Goal: Task Accomplishment & Management: Manage account settings

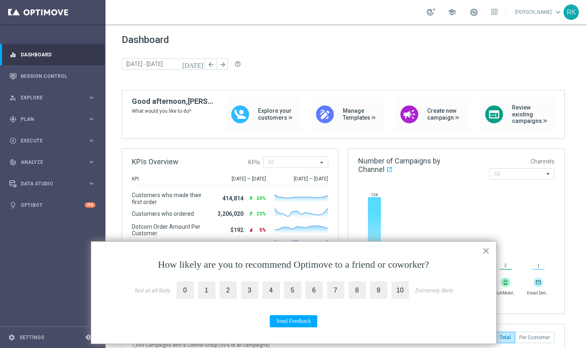
click at [489, 251] on button "×" at bounding box center [486, 250] width 8 height 13
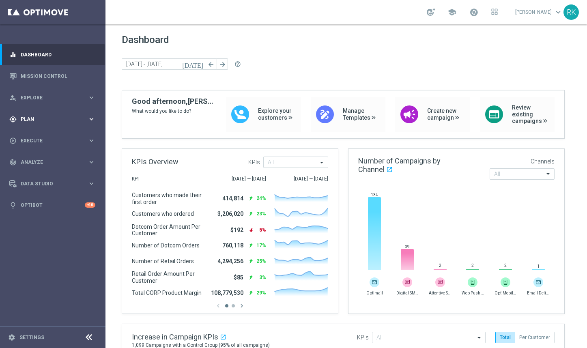
click at [28, 120] on span "Plan" at bounding box center [54, 119] width 67 height 5
click at [34, 221] on span "Analyze" at bounding box center [54, 223] width 67 height 5
click at [38, 256] on span "Data Studio" at bounding box center [54, 256] width 67 height 5
click at [32, 118] on span "Plan" at bounding box center [54, 119] width 67 height 5
click at [34, 94] on div "person_search Explore" at bounding box center [48, 97] width 78 height 7
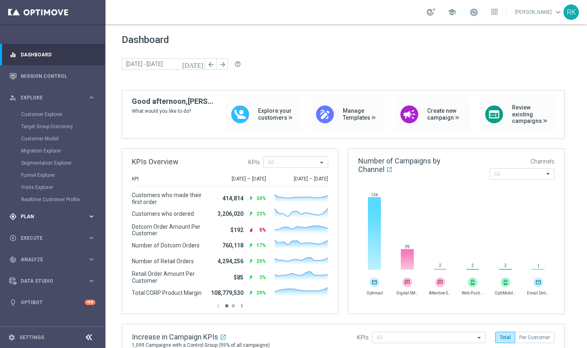
click at [32, 214] on span "Plan" at bounding box center [54, 216] width 67 height 5
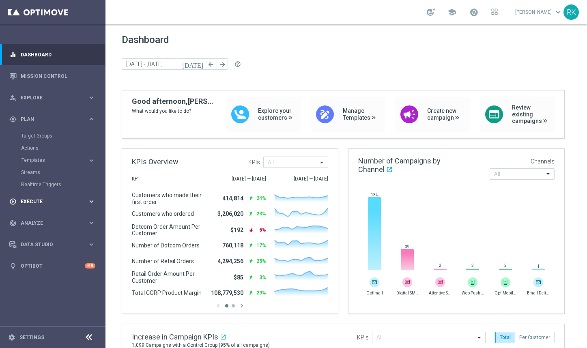
click at [35, 204] on div "play_circle_outline Execute" at bounding box center [48, 201] width 78 height 7
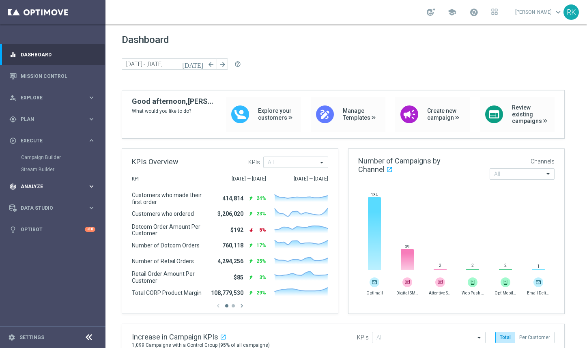
click at [36, 184] on span "Analyze" at bounding box center [54, 186] width 67 height 5
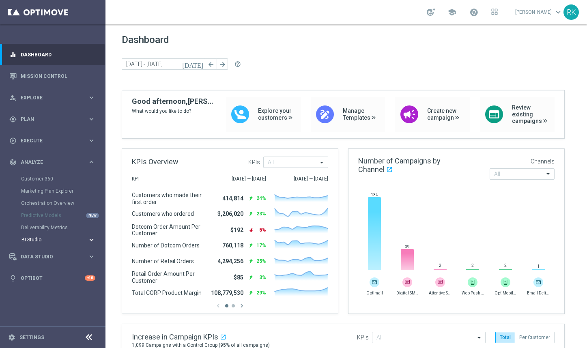
click at [34, 241] on span "BI Studio" at bounding box center [50, 239] width 58 height 5
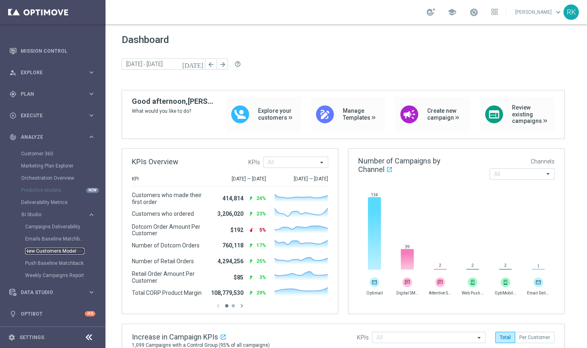
click at [47, 251] on link "New Customers Model" at bounding box center [54, 251] width 59 height 6
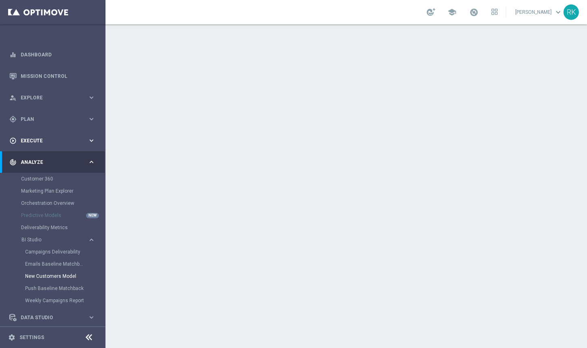
click at [34, 139] on span "Execute" at bounding box center [54, 140] width 67 height 5
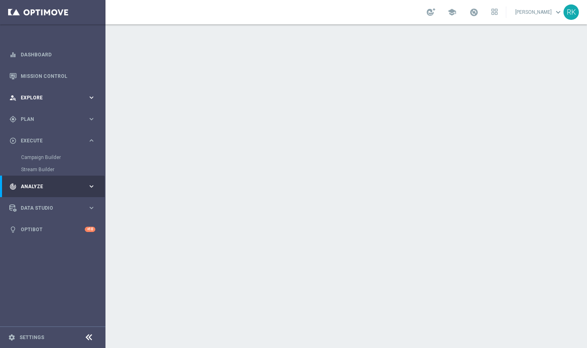
click at [39, 100] on div "person_search Explore" at bounding box center [48, 97] width 78 height 7
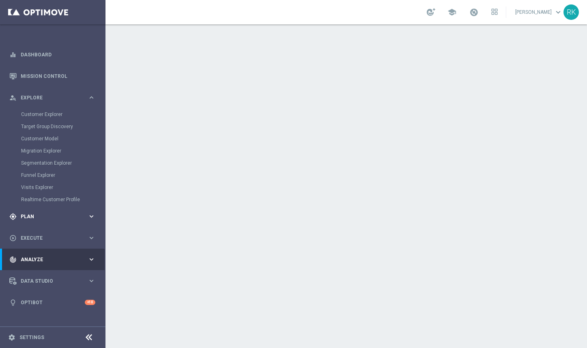
click at [35, 213] on div "gps_fixed Plan" at bounding box center [48, 216] width 78 height 7
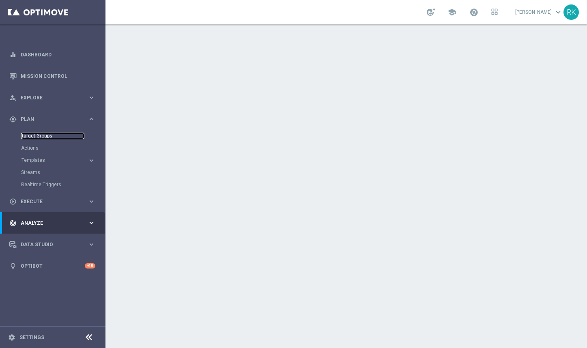
click at [37, 135] on link "Target Groups" at bounding box center [52, 136] width 63 height 6
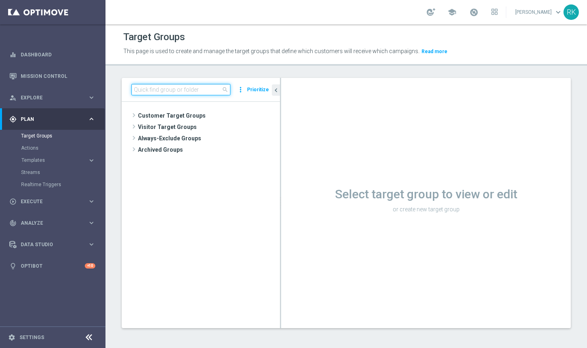
click at [174, 90] on input at bounding box center [180, 89] width 99 height 11
paste input " ER_OMNI_PAPER_BUSINESS_NEW_USER"
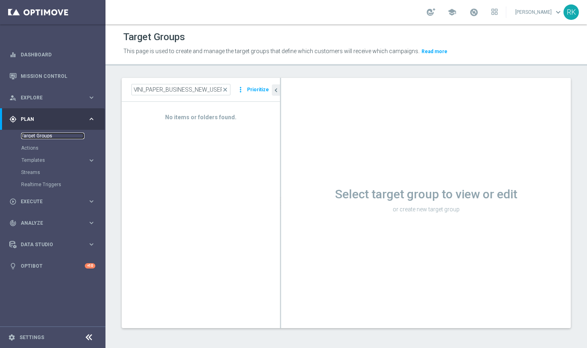
click at [40, 135] on link "Target Groups" at bounding box center [52, 136] width 63 height 6
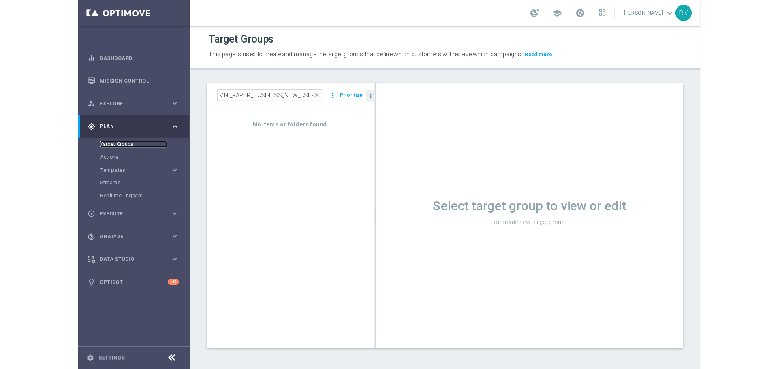
scroll to position [0, 0]
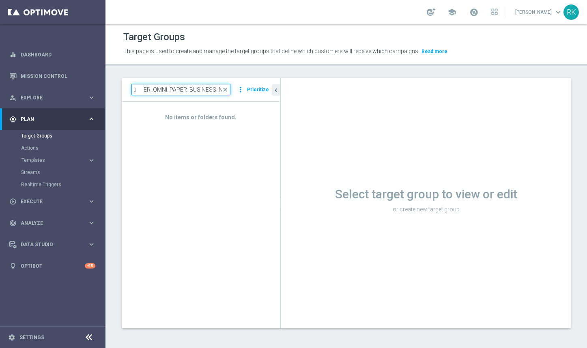
click at [195, 92] on input " ER_OMNI_PAPER_BUSINESS_NEW_USER" at bounding box center [180, 89] width 99 height 11
click at [171, 90] on input " ER_OMNI_PAPER_BUSINESS_NEW_USER" at bounding box center [180, 89] width 99 height 11
drag, startPoint x: 170, startPoint y: 88, endPoint x: 133, endPoint y: 88, distance: 37.3
click at [133, 88] on input " ER_OMNI_PAPER_BUSINESS_NEW_USER" at bounding box center [180, 89] width 99 height 11
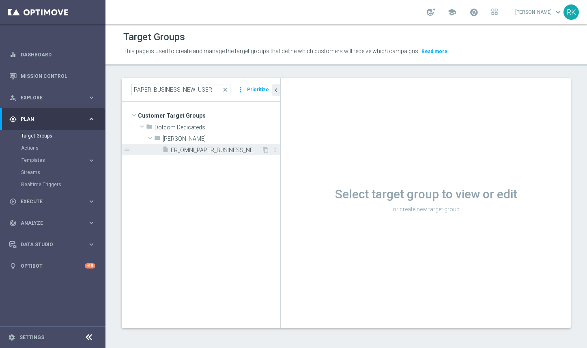
click at [213, 148] on span "ER_OMNI_PAPER_BUSINESS_NEW_USER" at bounding box center [216, 150] width 91 height 7
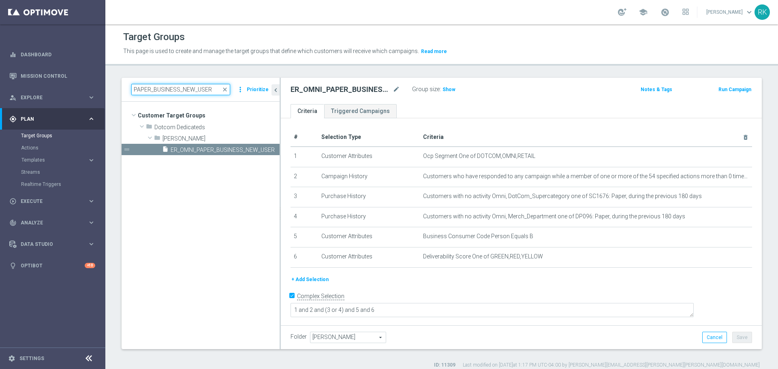
click at [166, 89] on input "PAPER_BUSINESS_NEW_USER" at bounding box center [180, 89] width 99 height 11
click at [181, 88] on input "PAPER_BUSINESS_NEW_USER" at bounding box center [180, 89] width 99 height 11
drag, startPoint x: 180, startPoint y: 90, endPoint x: 154, endPoint y: 90, distance: 25.9
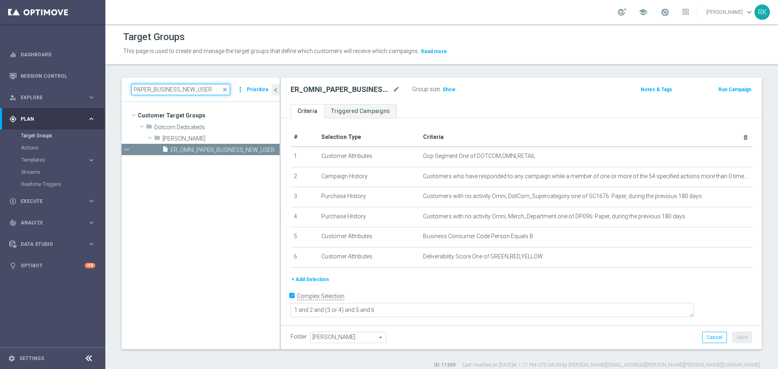
click at [154, 90] on input "PAPER_BUSINESS_NEW_USER" at bounding box center [180, 89] width 99 height 11
type input "PAPER_consumer_NEW_USER"
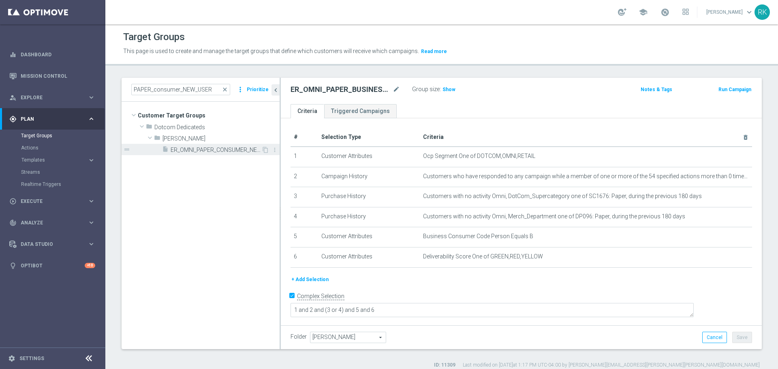
click at [204, 146] on div "insert_drive_file ER_OMNI_PAPER_CONSUMER_NEW_USER" at bounding box center [211, 149] width 99 height 11
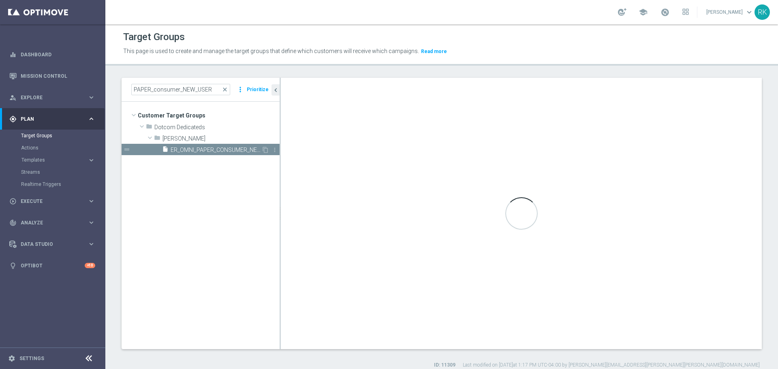
type textarea "1 and 2 and (3 or 4) and 5"
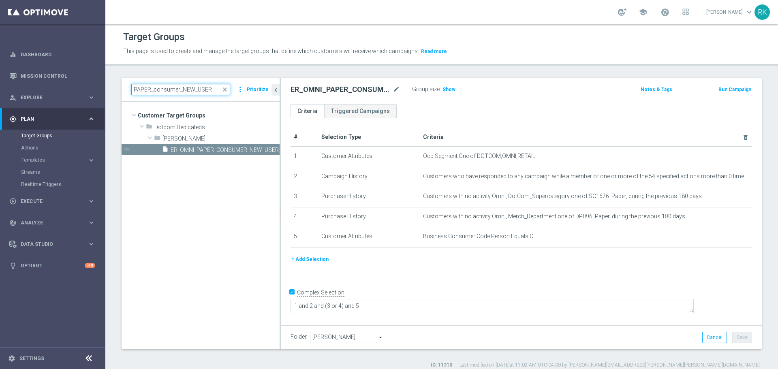
drag, startPoint x: 211, startPoint y: 89, endPoint x: 123, endPoint y: 90, distance: 88.0
click at [123, 90] on div "PAPER_consumer_NEW_USER close more_vert Prioritize" at bounding box center [201, 90] width 158 height 24
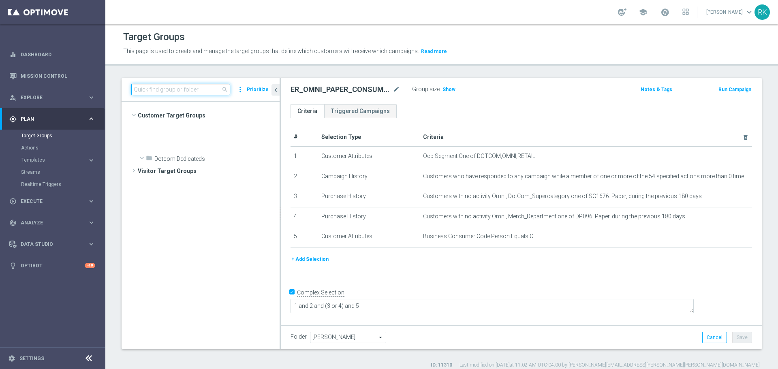
scroll to position [909, 0]
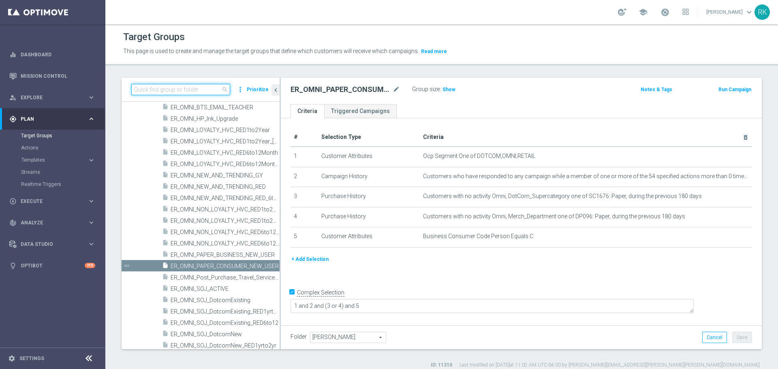
click at [146, 90] on input at bounding box center [180, 89] width 99 height 11
paste input "Growth_Business_NonBuyer_Paper"
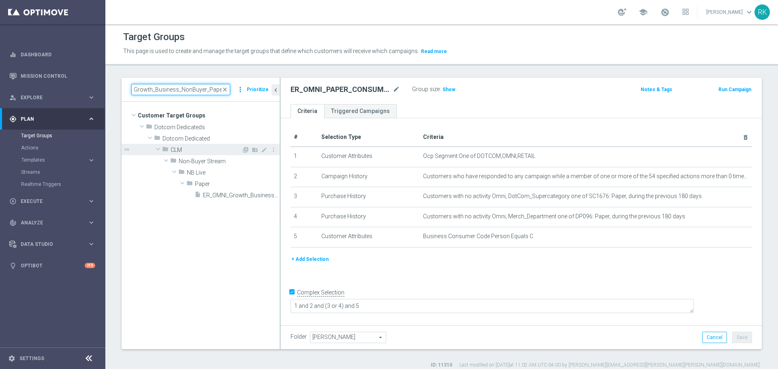
scroll to position [0, 0]
type input "Growth_Business_NonBuyer_Paper"
click at [197, 88] on input "Growth_Business_NonBuyer_Paper" at bounding box center [180, 89] width 99 height 11
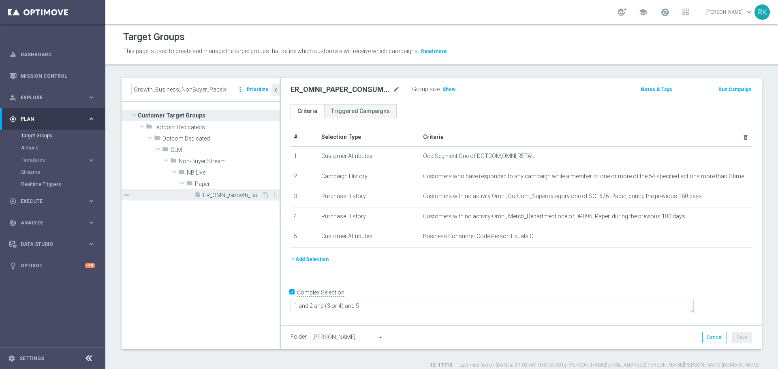
click at [221, 197] on span "ER_OMNI_Growth_Business_NonBuyer_Paper" at bounding box center [232, 195] width 58 height 7
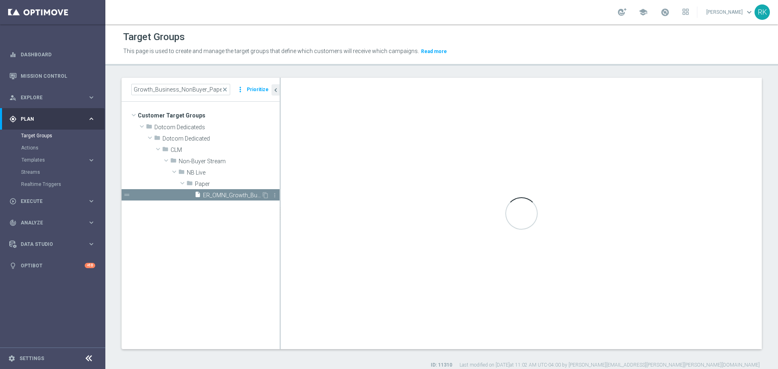
type textarea "1 and 2 and ((3 and 4) or 6) and 5 and 7 and 8 and 9"
type input "Paper"
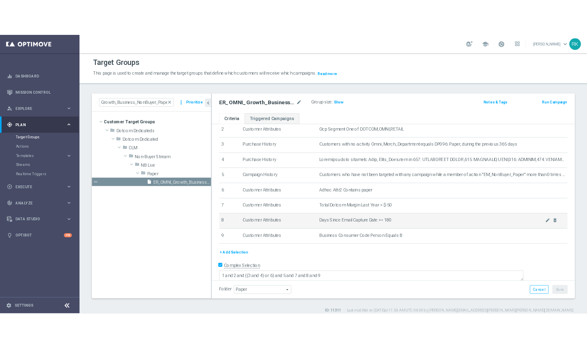
scroll to position [53, 0]
